Goal: Use online tool/utility

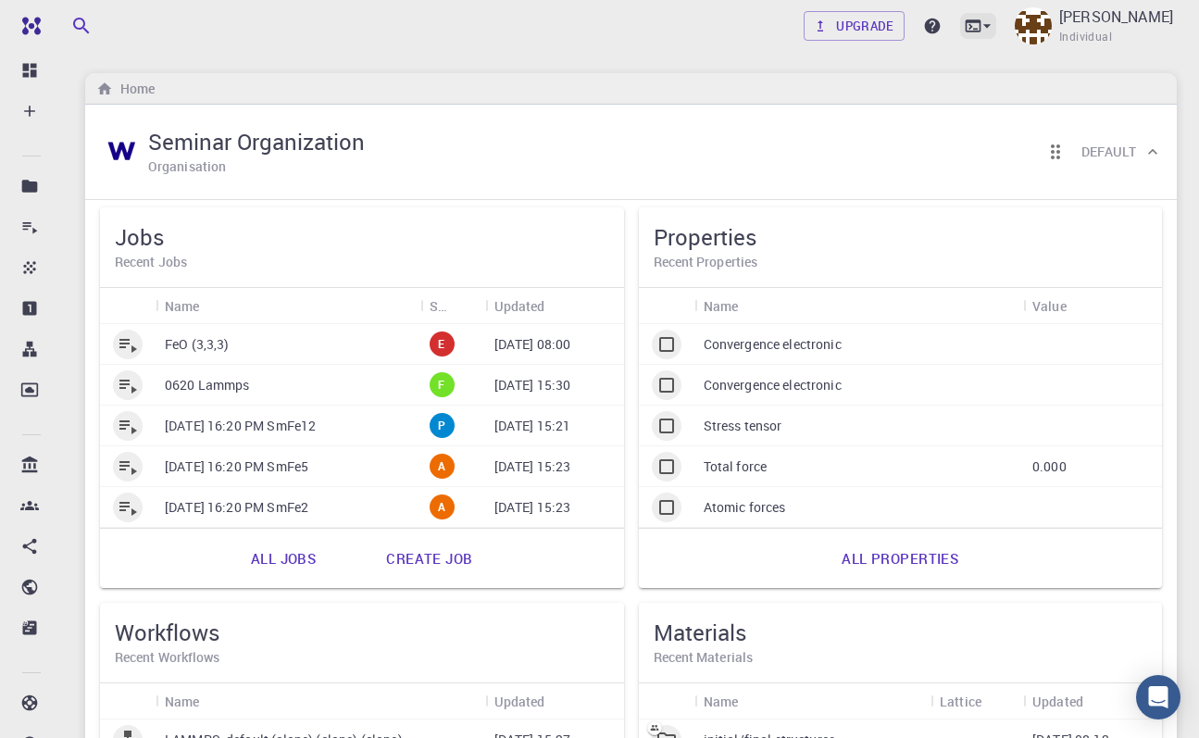
click at [996, 31] on icon at bounding box center [987, 26] width 19 height 19
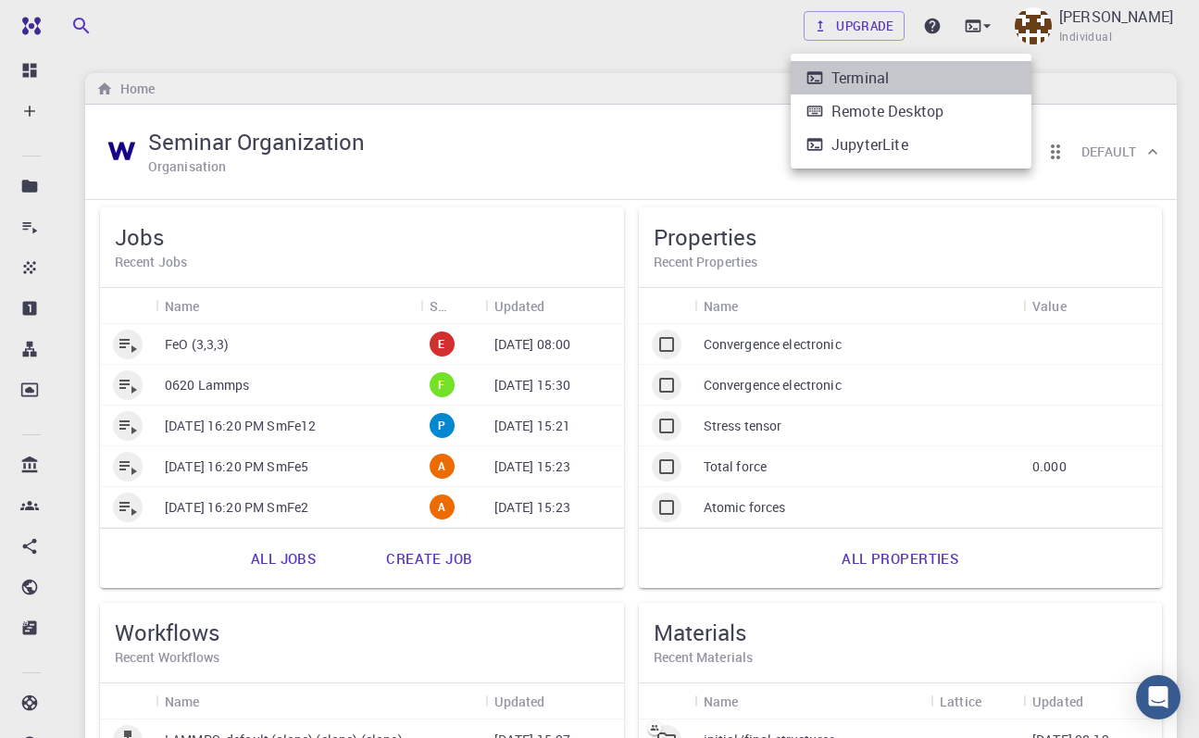
click at [932, 92] on li "Terminal" at bounding box center [911, 77] width 241 height 33
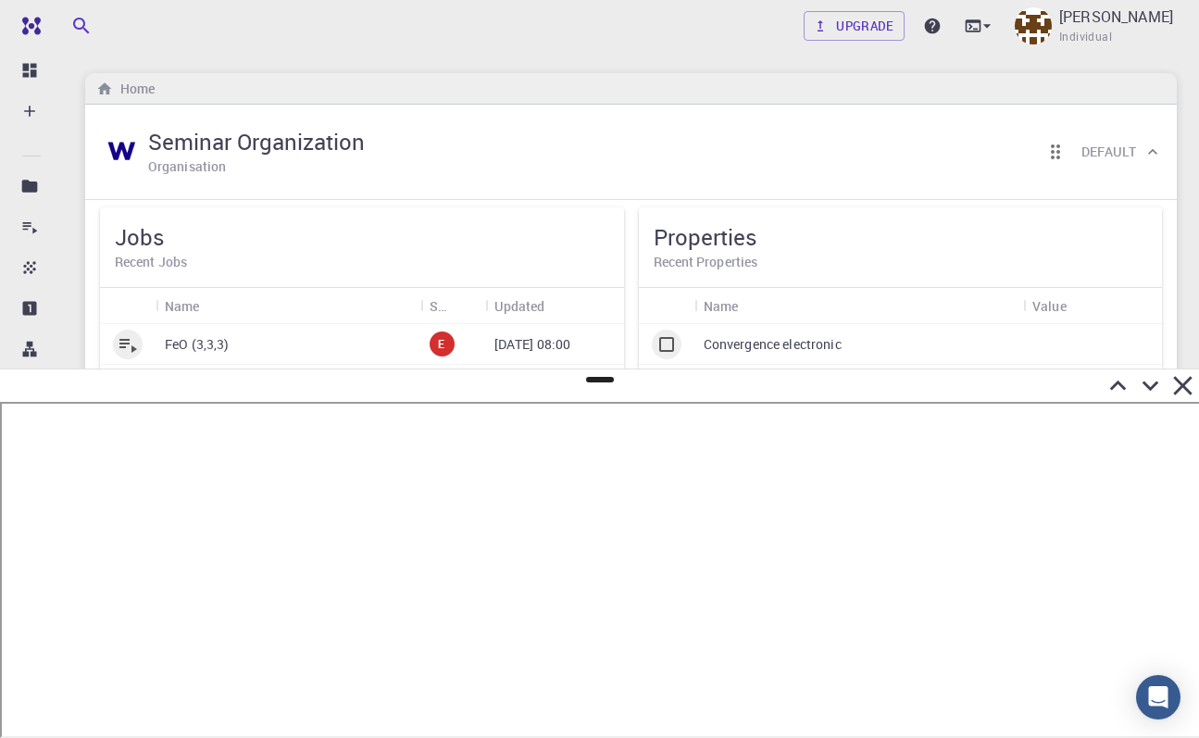
click at [1113, 382] on icon at bounding box center [1118, 385] width 32 height 32
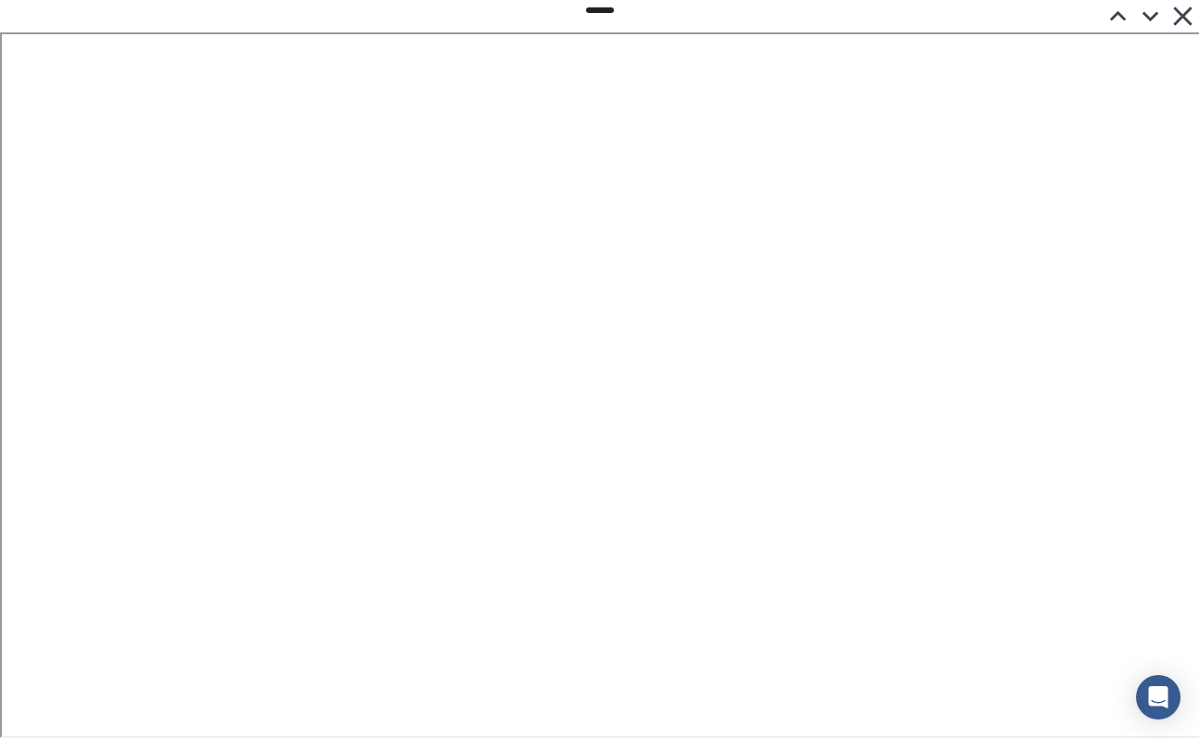
click at [1182, 19] on icon at bounding box center [1183, 16] width 32 height 32
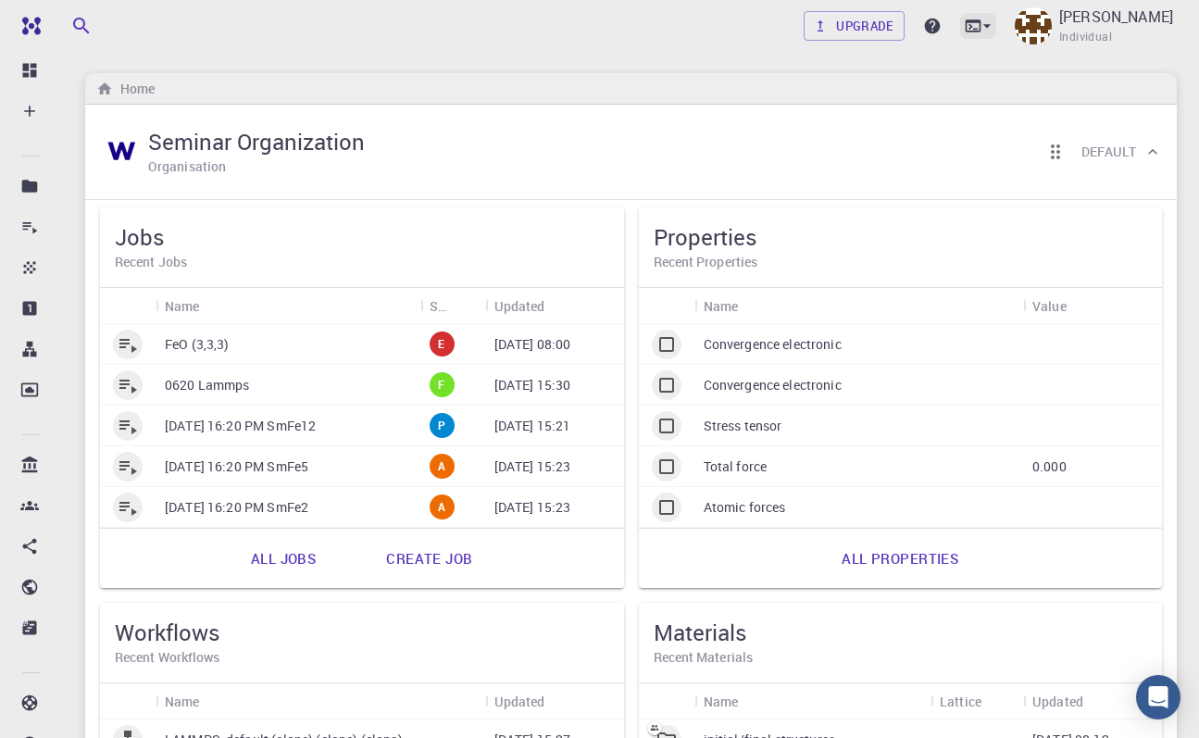
click at [982, 28] on icon at bounding box center [973, 26] width 19 height 19
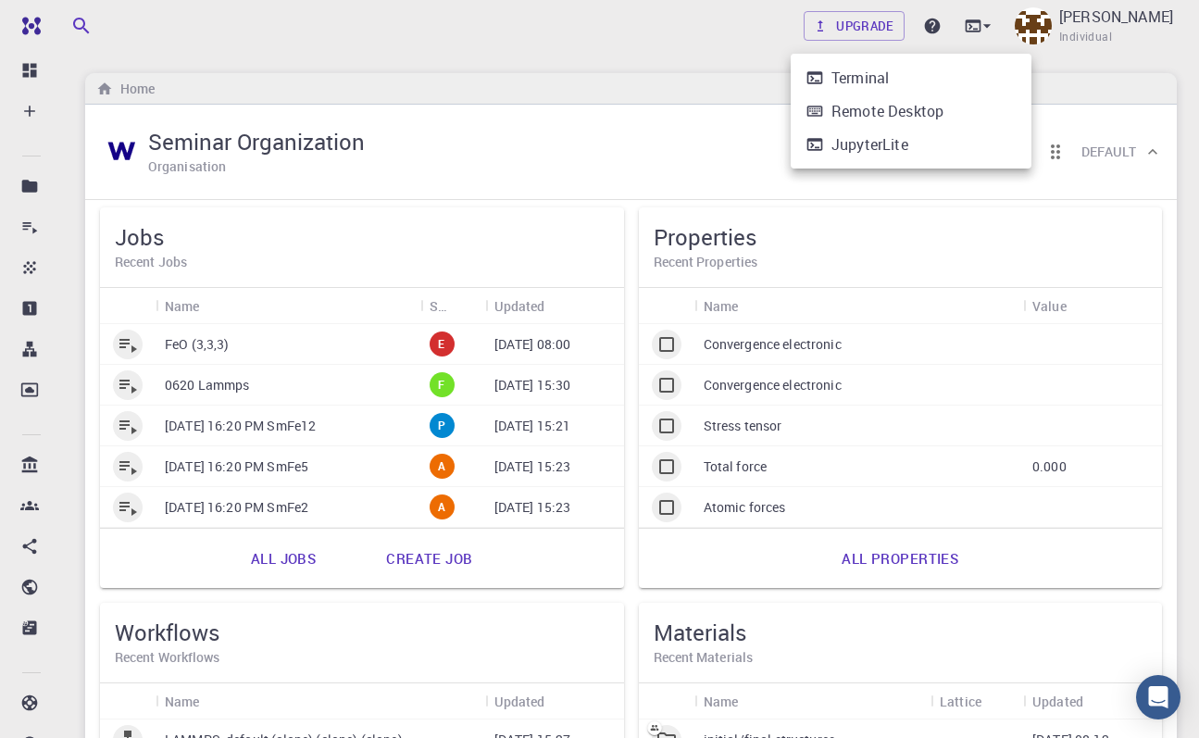
click at [919, 71] on li "Terminal" at bounding box center [911, 77] width 241 height 33
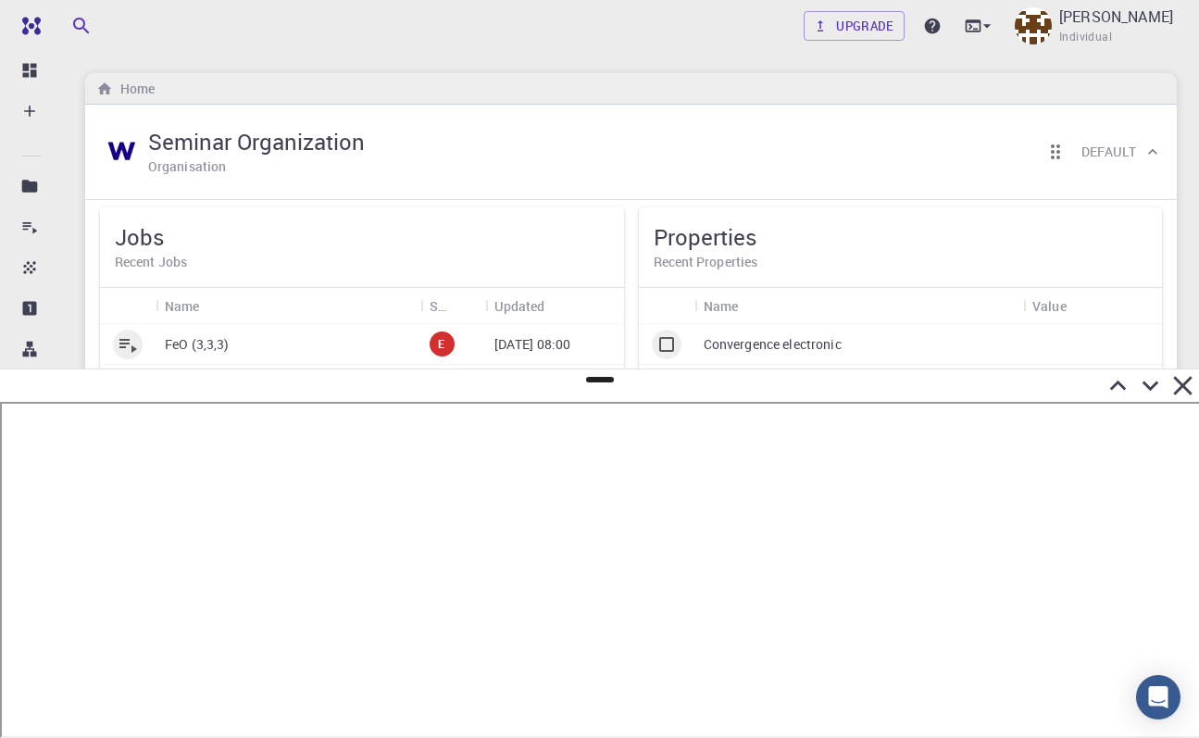
click at [1118, 384] on icon at bounding box center [1118, 385] width 32 height 32
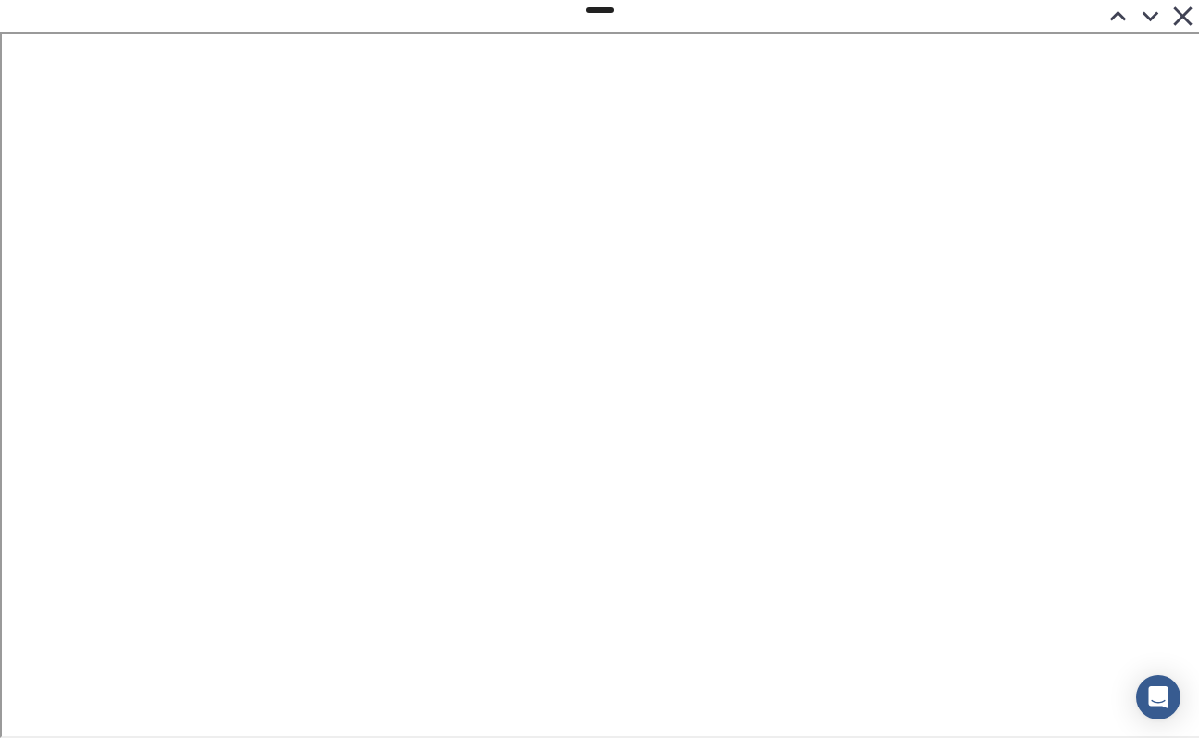
click at [1188, 19] on icon at bounding box center [1183, 16] width 32 height 32
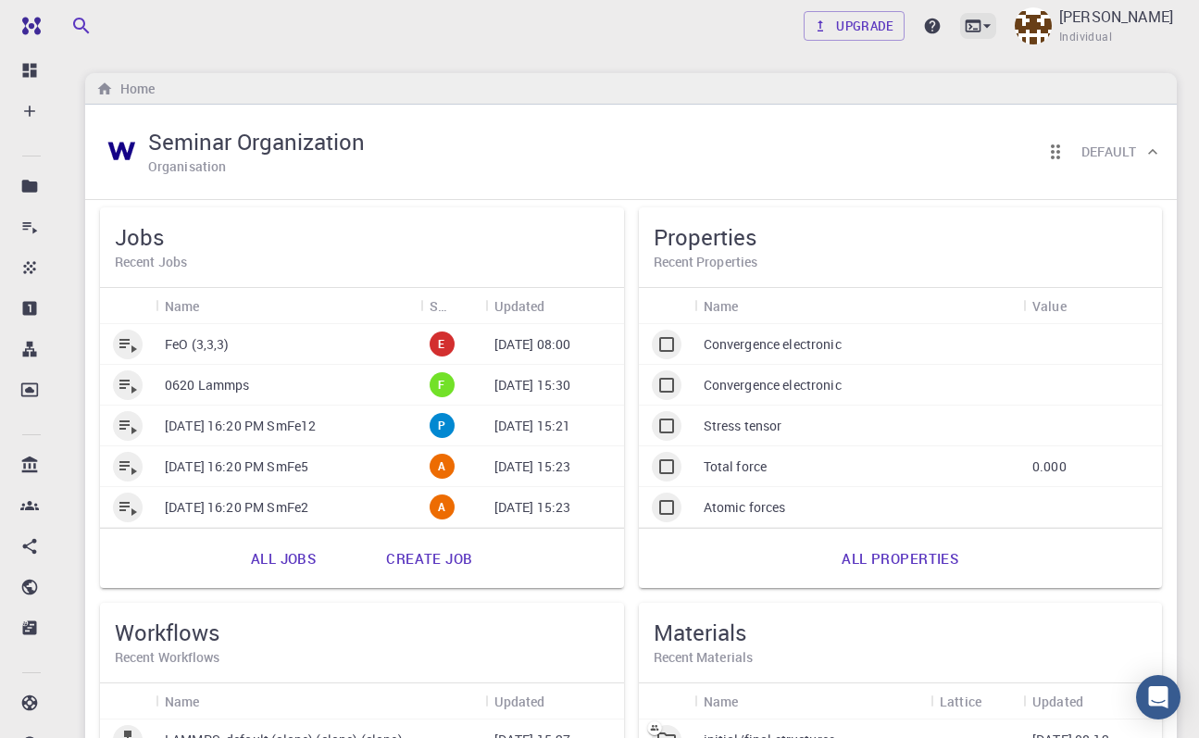
click at [996, 39] on div at bounding box center [978, 26] width 36 height 26
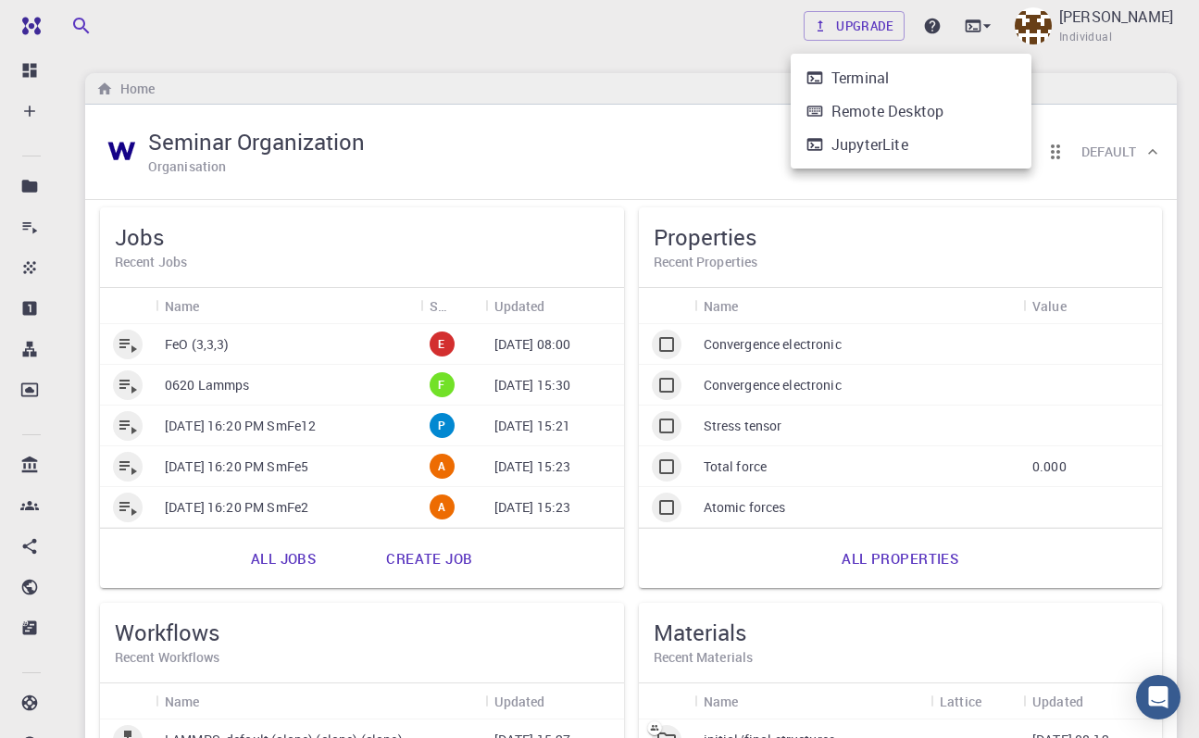
click at [942, 83] on li "Terminal" at bounding box center [911, 77] width 241 height 33
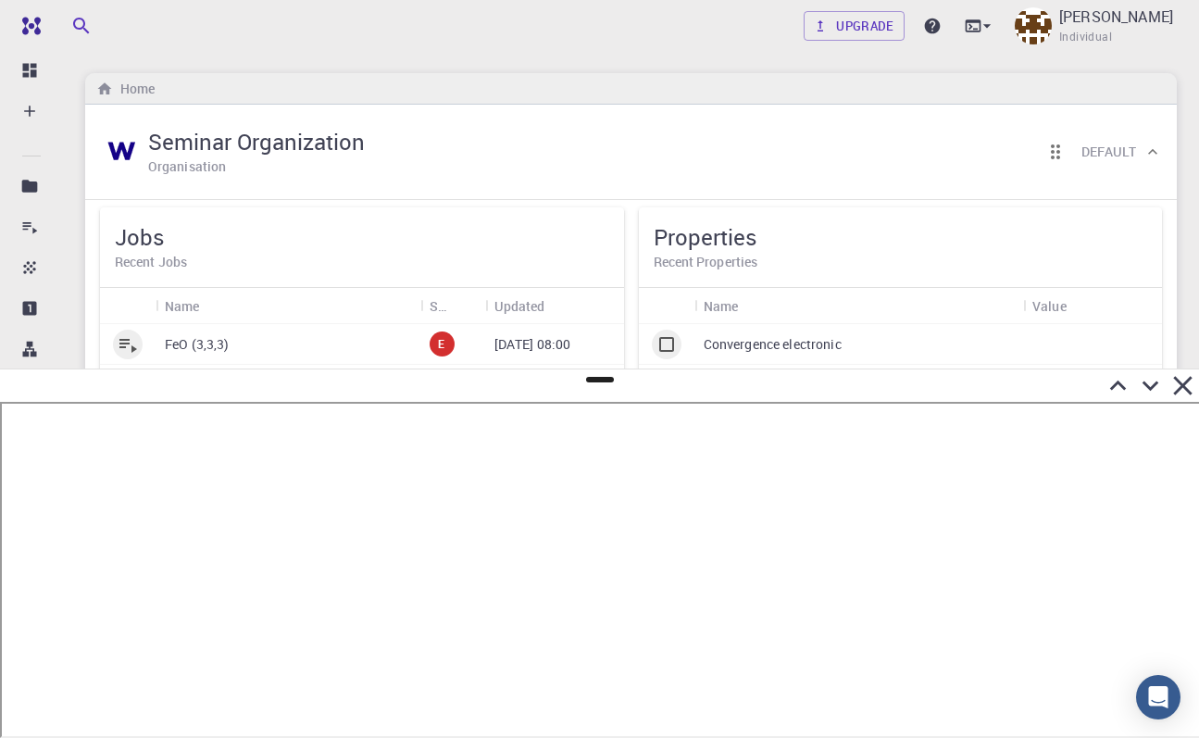
click at [1116, 386] on icon at bounding box center [1118, 385] width 32 height 32
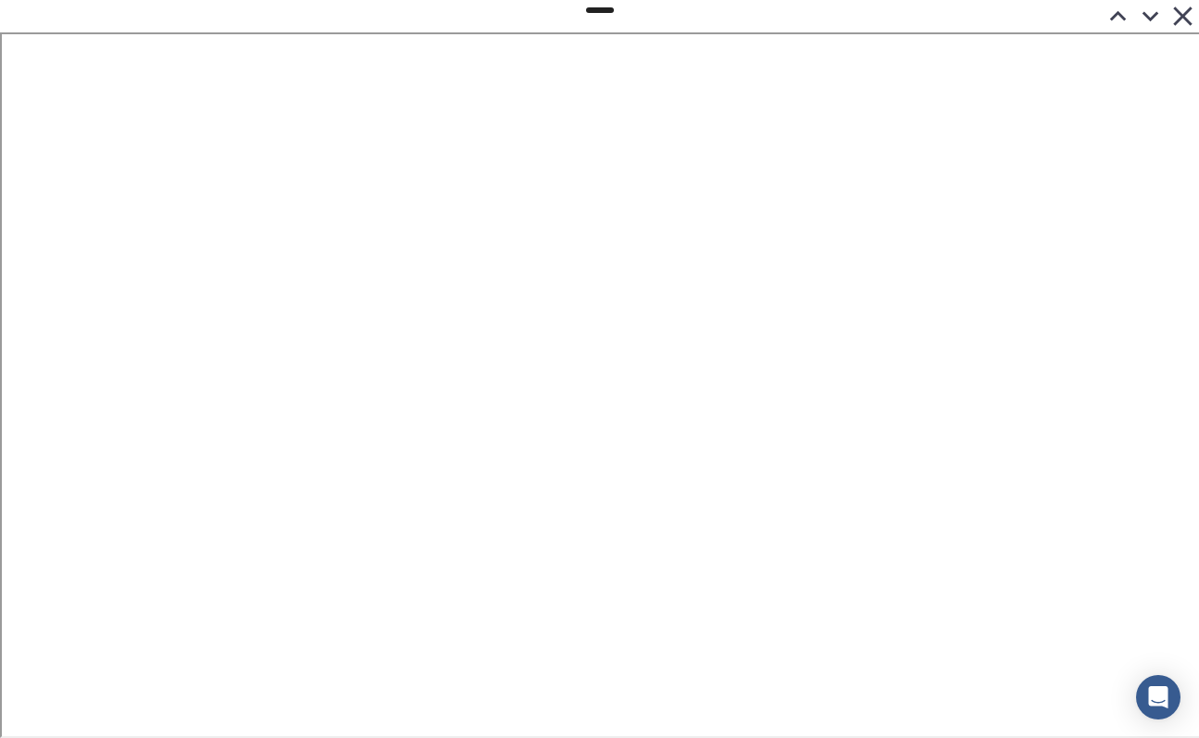
click at [1185, 16] on icon at bounding box center [1182, 15] width 19 height 19
